Goal: Find contact information: Find contact information

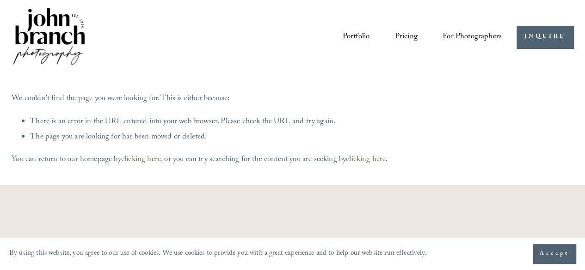
click at [151, 159] on link "clicking here" at bounding box center [141, 159] width 40 height 13
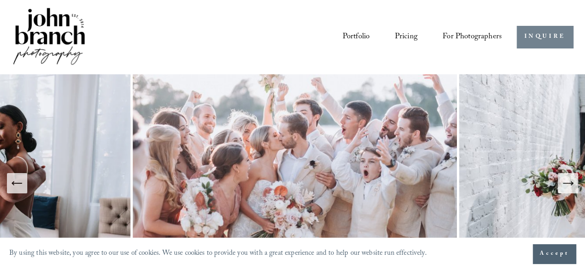
click at [537, 35] on link "INQUIRE" at bounding box center [544, 37] width 57 height 23
